Goal: Task Accomplishment & Management: Manage account settings

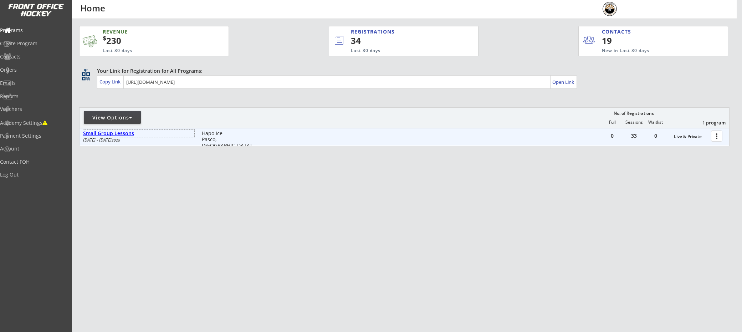
click at [121, 132] on div "Small Group Lessons" at bounding box center [138, 133] width 111 height 6
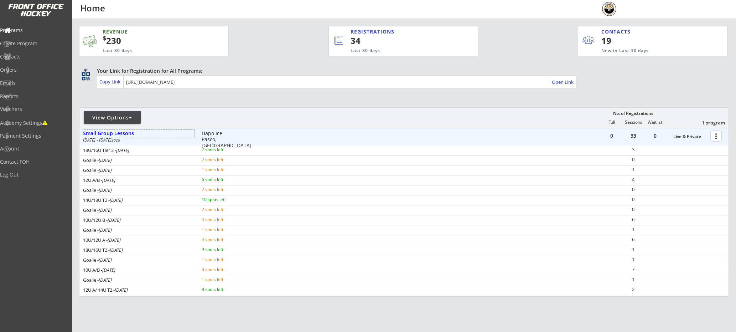
drag, startPoint x: 210, startPoint y: 180, endPoint x: 297, endPoint y: 174, distance: 86.5
click at [211, 180] on div "6 spots left" at bounding box center [225, 179] width 46 height 4
click at [722, 134] on div at bounding box center [717, 135] width 12 height 12
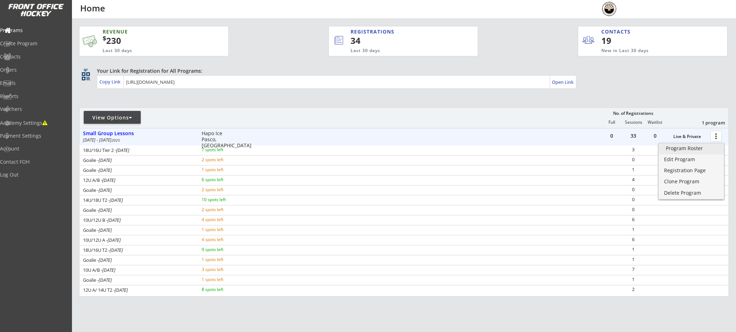
click at [691, 146] on div "Program Roster" at bounding box center [691, 148] width 51 height 5
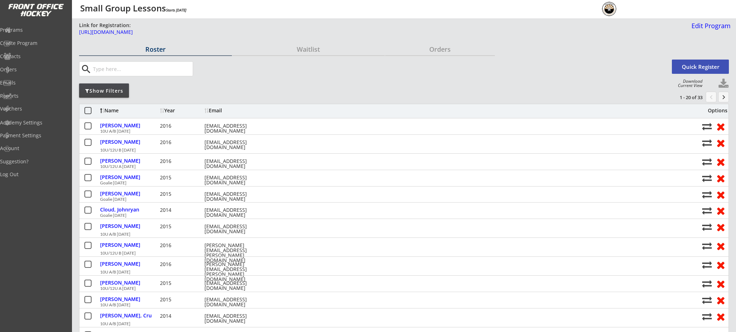
click at [157, 70] on input "input" at bounding box center [142, 69] width 101 height 14
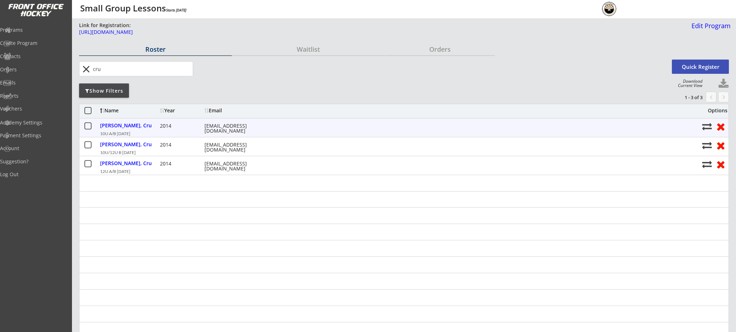
type input "cru"
click at [89, 127] on button at bounding box center [87, 126] width 9 height 9
click at [722, 127] on button at bounding box center [720, 126] width 13 height 11
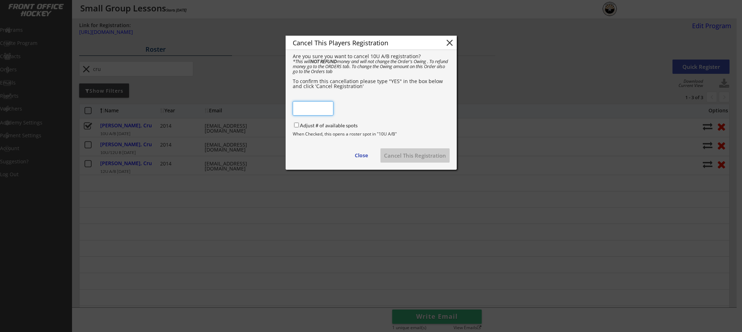
click at [295, 125] on input "Adjust # of available spots" at bounding box center [296, 125] width 5 height 5
checkbox input "true"
click at [311, 113] on input "input" at bounding box center [313, 108] width 41 height 14
type input "YES"
click at [414, 107] on div "Cancel This Players Registration close Are you sure you want to cancel 10U A/B …" at bounding box center [370, 103] width 171 height 134
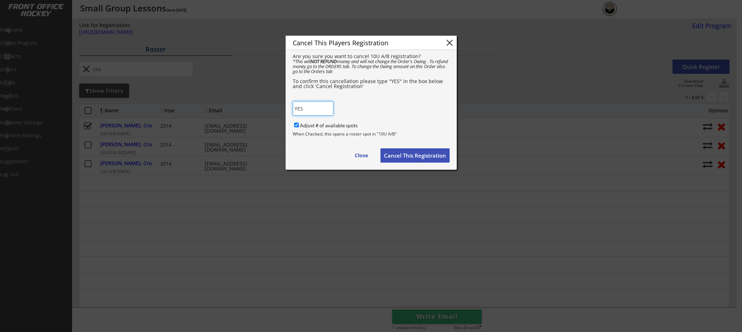
click at [425, 156] on button "Cancel This Registration" at bounding box center [414, 155] width 69 height 14
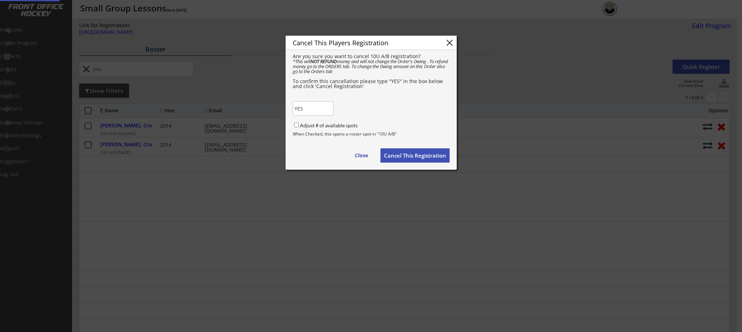
checkbox input "false"
